Goal: Transaction & Acquisition: Book appointment/travel/reservation

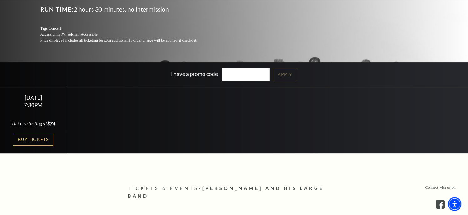
scroll to position [111, 0]
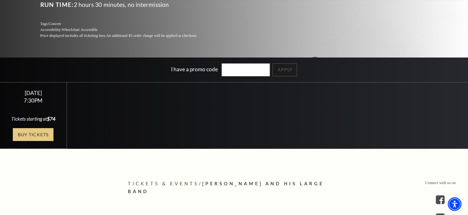
click at [36, 131] on link "Buy Tickets" at bounding box center [33, 134] width 41 height 13
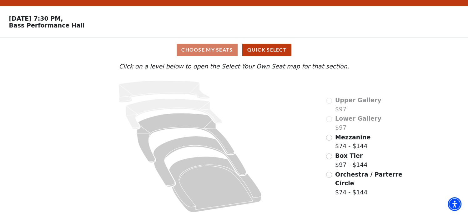
scroll to position [15, 0]
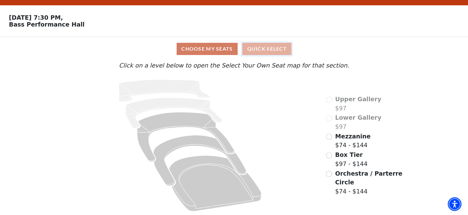
click at [258, 53] on button "Quick Select" at bounding box center [266, 49] width 49 height 12
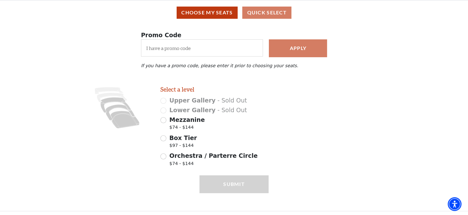
scroll to position [53, 0]
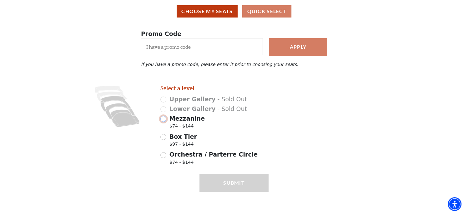
click at [166, 120] on input "Mezzanine $74 - $144" at bounding box center [163, 119] width 6 height 6
radio input "true"
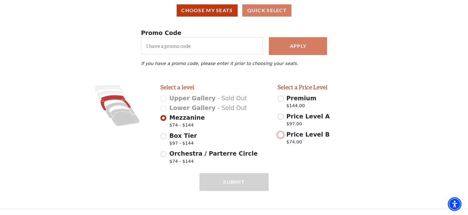
click at [280, 134] on input "Price Level B $74.00" at bounding box center [281, 135] width 6 height 6
radio input "true"
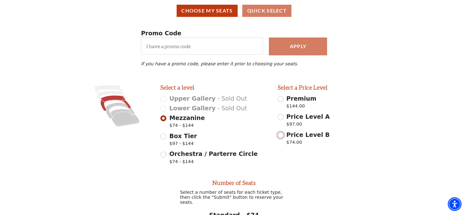
scroll to position [53, 0]
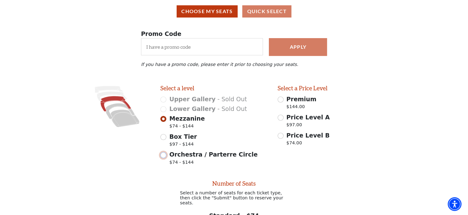
click at [165, 156] on input "Orchestra / Parterre Circle $74 - $144" at bounding box center [163, 155] width 6 height 6
radio input "true"
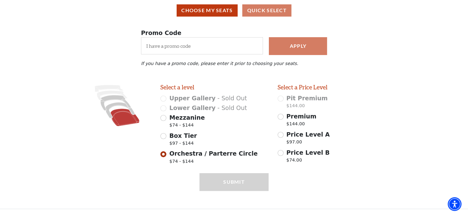
click at [167, 135] on div "Box Tier $97 - $144" at bounding box center [214, 140] width 108 height 18
click at [164, 134] on input "Box Tier $97 - $144" at bounding box center [163, 136] width 6 height 6
radio input "true"
